Goal: Task Accomplishment & Management: Use online tool/utility

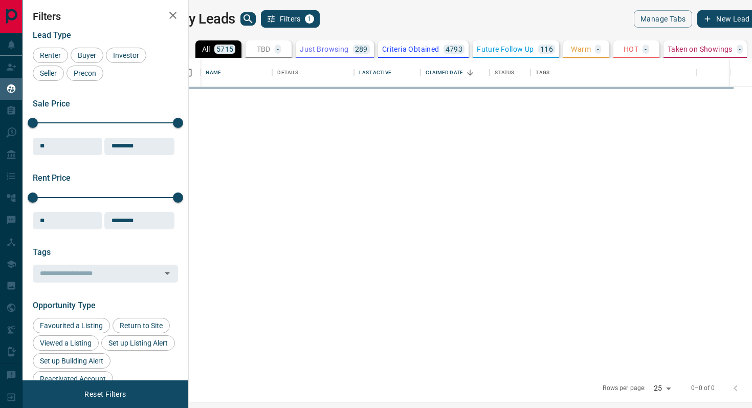
scroll to position [316, 558]
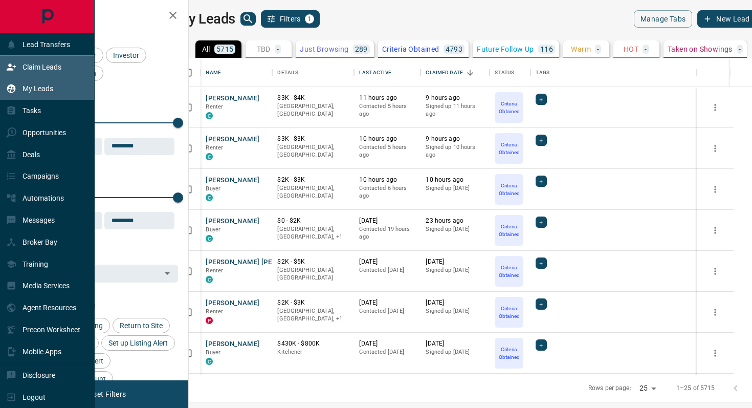
click at [50, 66] on p "Claim Leads" at bounding box center [41, 67] width 39 height 8
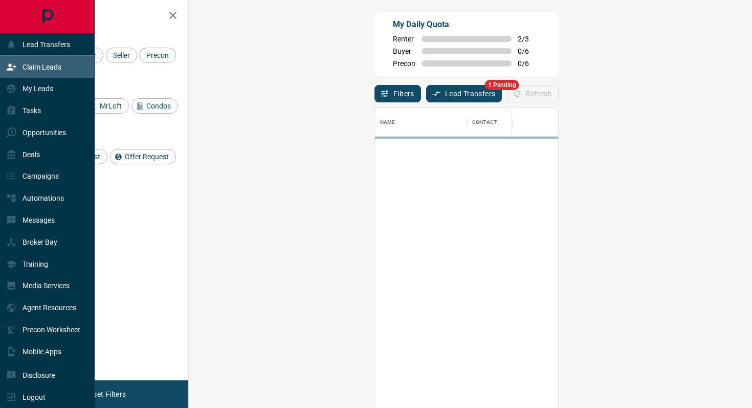
scroll to position [309, 541]
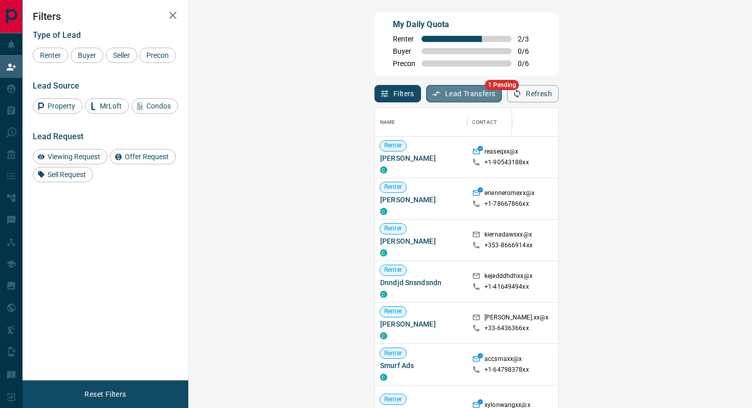
click at [426, 93] on button "Lead Transfers" at bounding box center [464, 93] width 76 height 17
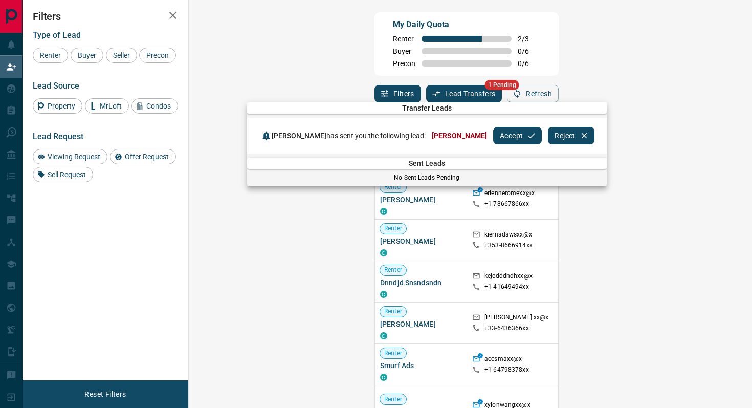
click at [493, 136] on button "Accept" at bounding box center [517, 135] width 49 height 17
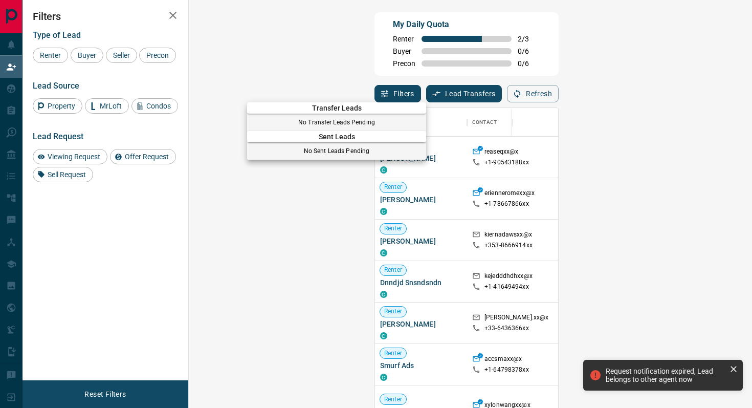
click at [463, 50] on div at bounding box center [376, 204] width 752 height 408
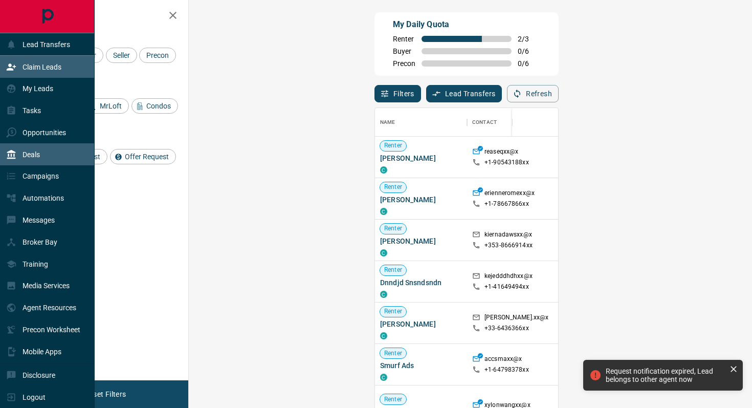
click at [40, 150] on p "Deals" at bounding box center [30, 154] width 17 height 8
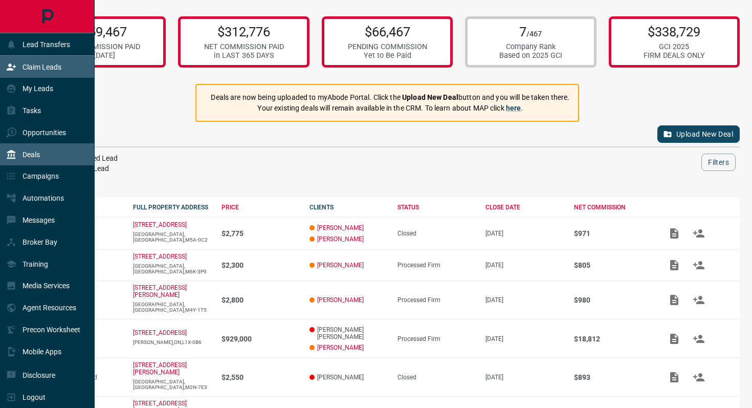
click at [55, 59] on div "Claim Leads" at bounding box center [33, 66] width 55 height 17
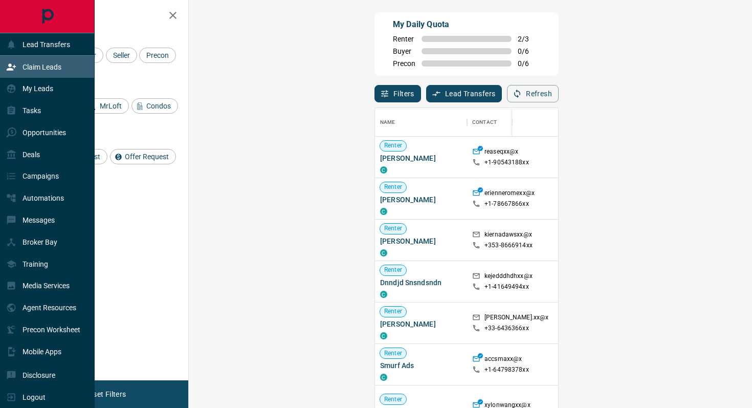
scroll to position [309, 541]
click at [33, 95] on div "My Leads" at bounding box center [29, 88] width 47 height 17
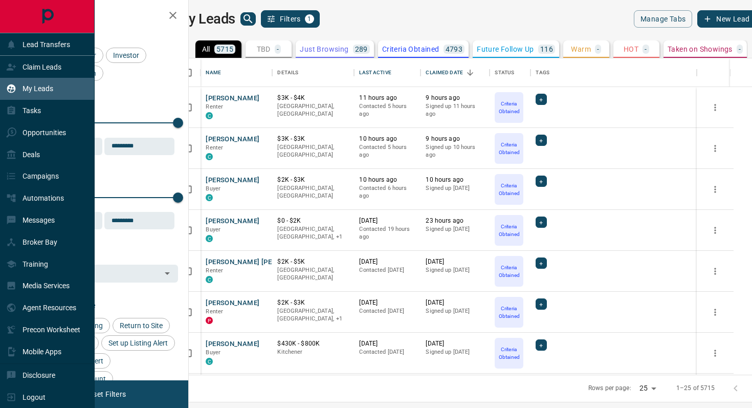
scroll to position [316, 558]
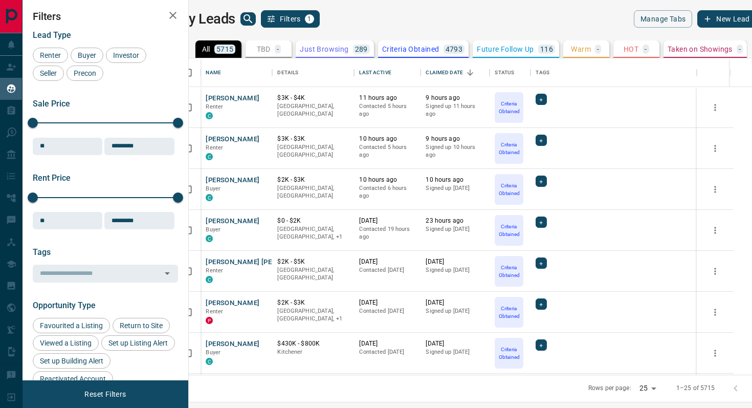
click at [254, 15] on icon "search button" at bounding box center [248, 19] width 12 height 12
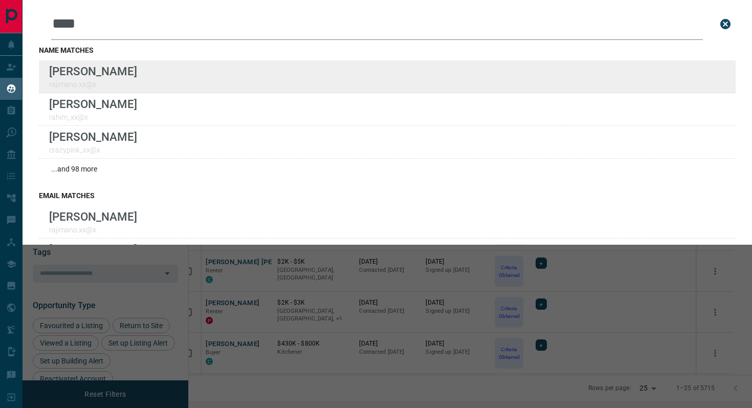
type input "****"
click at [0, 0] on div "Lead Transfers Claim Leads My Leads Tasks Opportunities Deals Campaigns Automat…" at bounding box center [376, 197] width 752 height 395
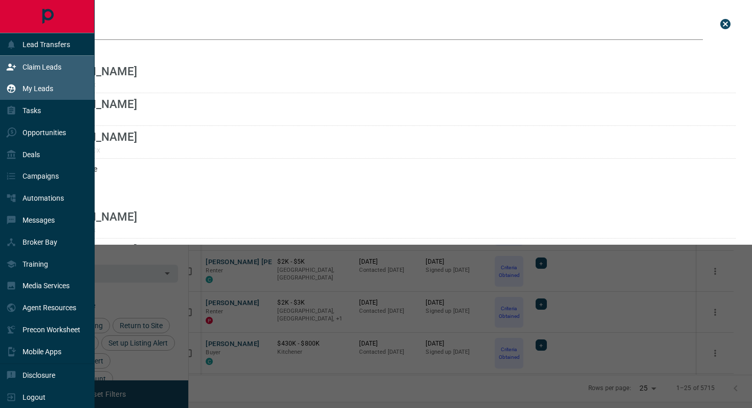
click at [57, 66] on p "Claim Leads" at bounding box center [41, 67] width 39 height 8
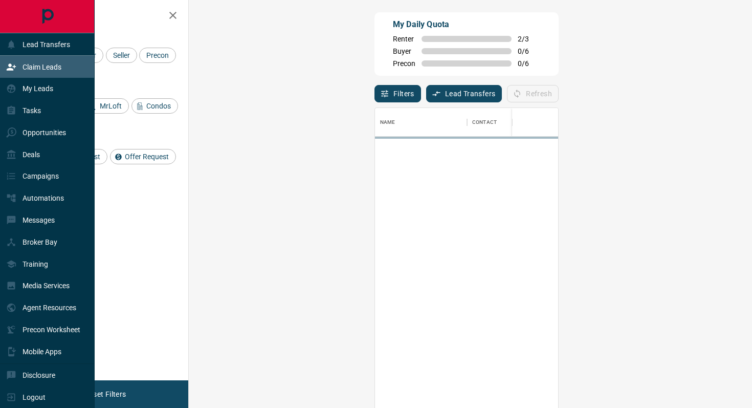
scroll to position [309, 541]
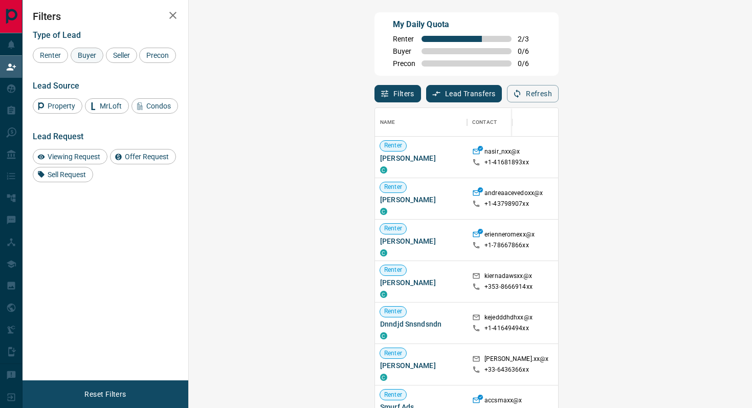
click at [93, 55] on span "Buyer" at bounding box center [87, 55] width 26 height 8
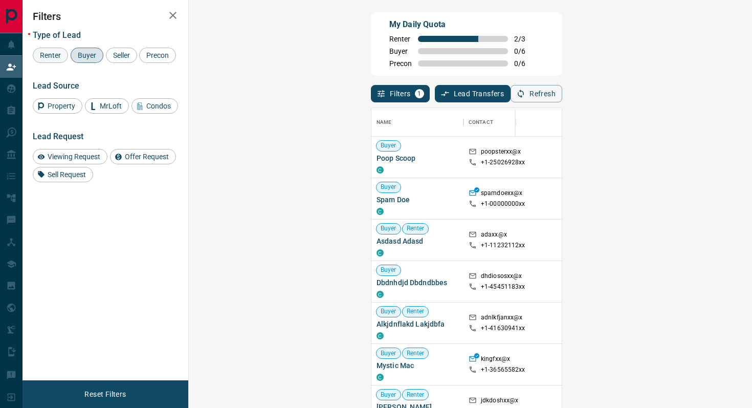
click at [50, 51] on span "Renter" at bounding box center [50, 55] width 28 height 8
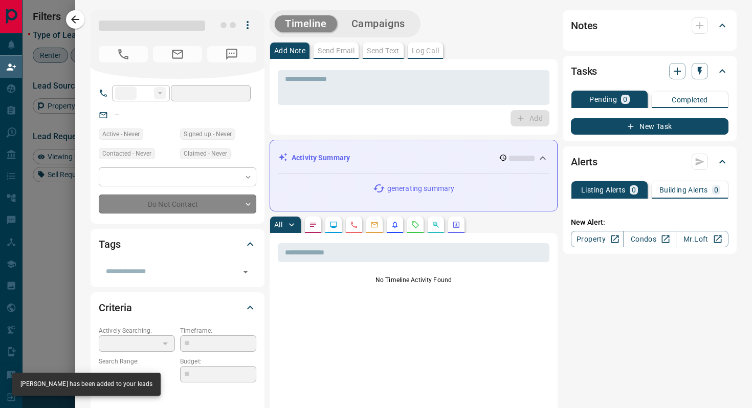
type input "**"
type input "**********"
click at [186, 207] on body "Lead Transfers Claim Leads My Leads Tasks Opportunities Deals Campaigns Automat…" at bounding box center [376, 173] width 752 height 347
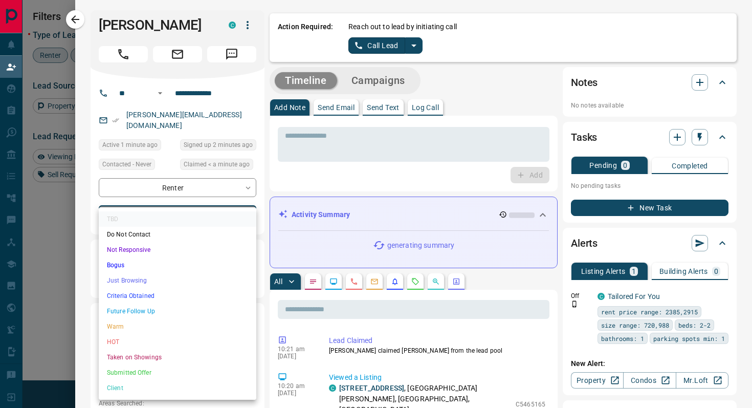
click at [140, 292] on li "Criteria Obtained" at bounding box center [177, 295] width 157 height 15
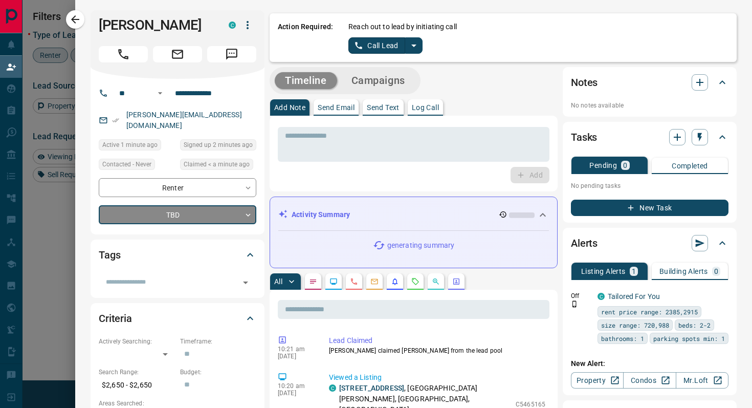
type input "*"
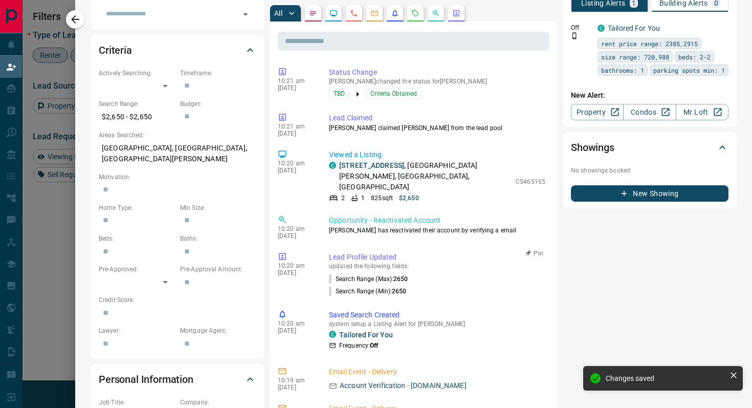
scroll to position [0, 0]
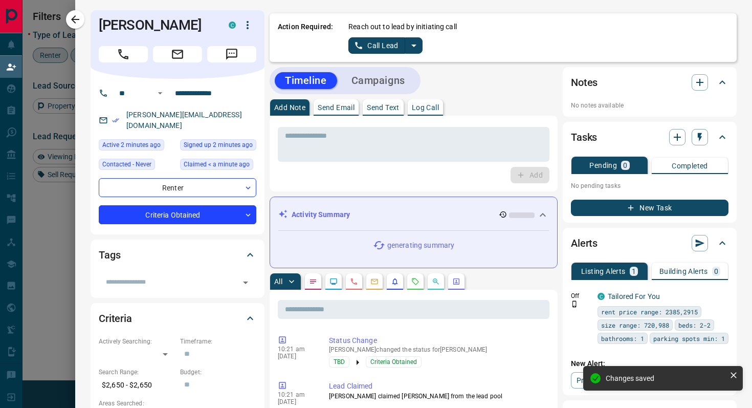
click at [416, 48] on icon "split button" at bounding box center [414, 45] width 12 height 12
click at [387, 82] on li "Log Manual Call" at bounding box center [385, 80] width 62 height 15
click at [357, 46] on button "Log Manual Call" at bounding box center [381, 45] width 67 height 16
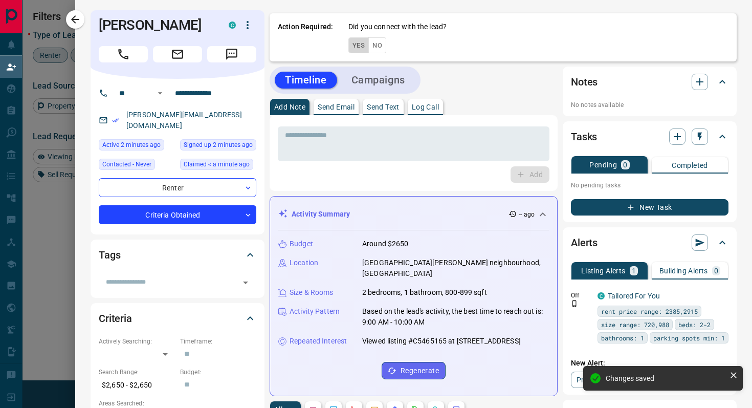
click at [357, 46] on button "Yes" at bounding box center [358, 45] width 20 height 16
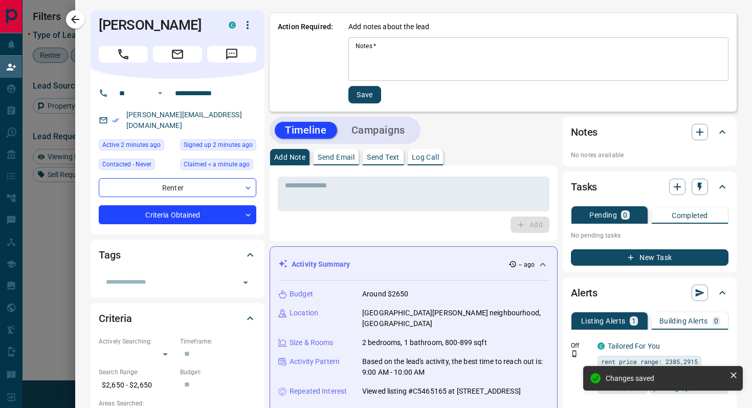
click at [392, 52] on textarea "Notes   *" at bounding box center [538, 59] width 366 height 35
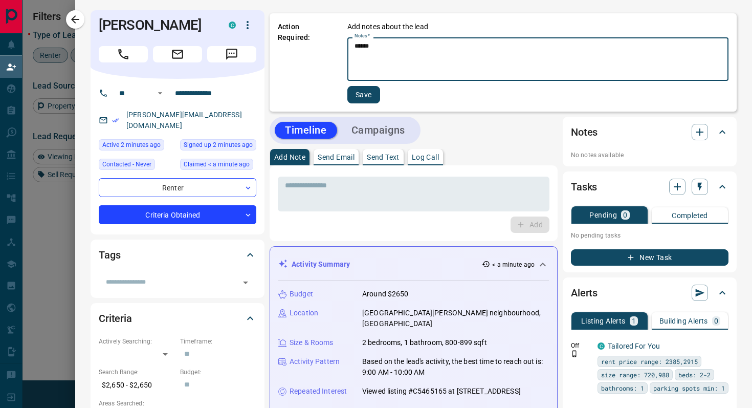
type textarea "******"
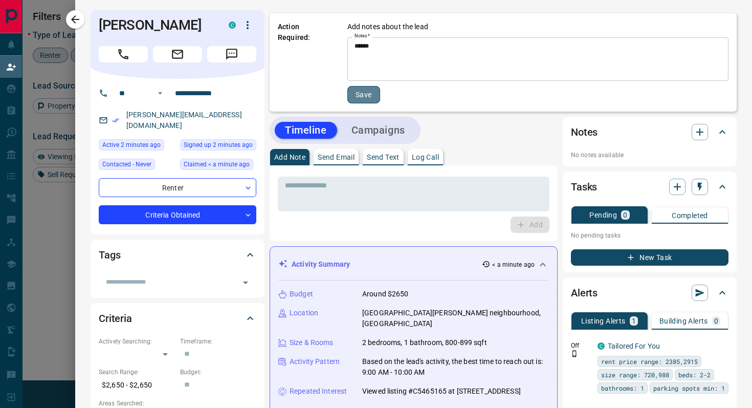
click at [362, 92] on button "Save" at bounding box center [363, 94] width 33 height 17
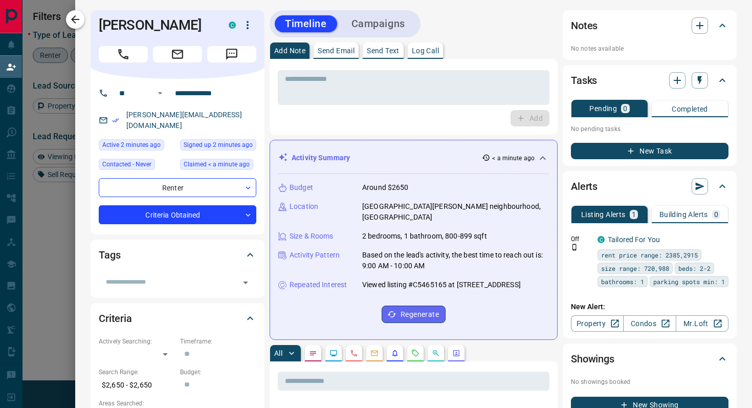
click at [78, 19] on icon "button" at bounding box center [75, 19] width 8 height 8
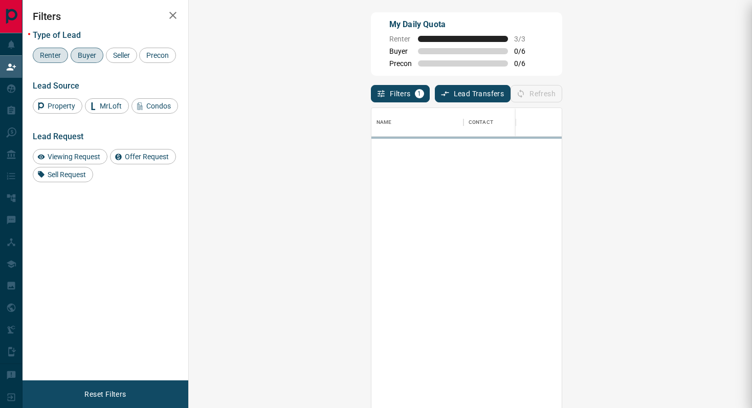
scroll to position [309, 541]
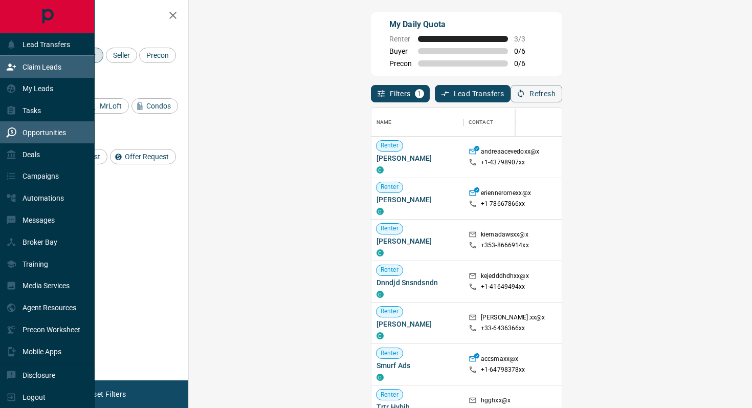
click at [61, 129] on p "Opportunities" at bounding box center [43, 132] width 43 height 8
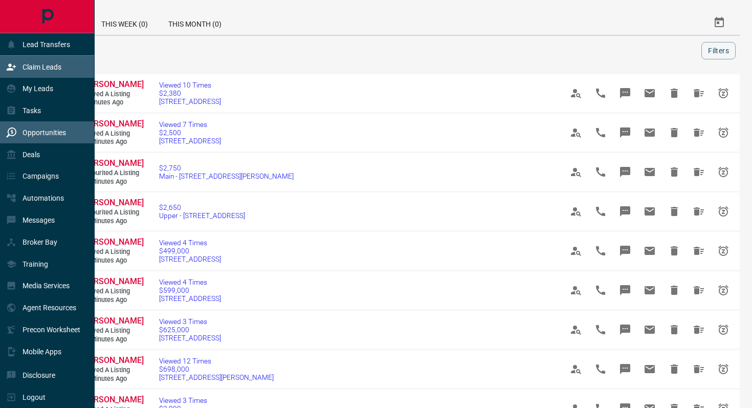
click at [48, 65] on p "Claim Leads" at bounding box center [41, 67] width 39 height 8
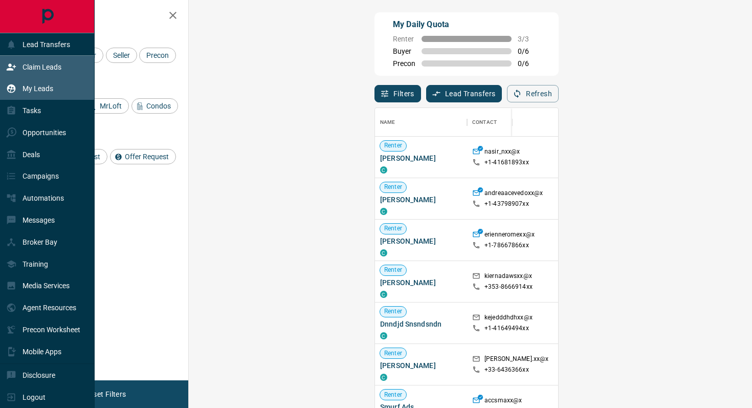
scroll to position [309, 541]
click at [44, 89] on p "My Leads" at bounding box center [37, 88] width 31 height 8
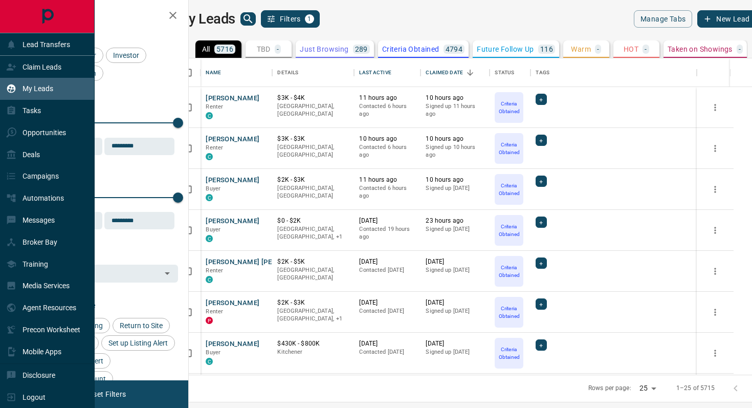
scroll to position [316, 558]
click at [35, 152] on p "Deals" at bounding box center [30, 154] width 17 height 8
